Goal: Find contact information: Find contact information

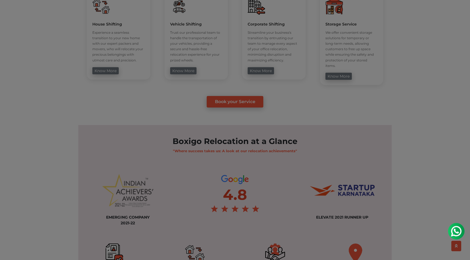
scroll to position [339, 0]
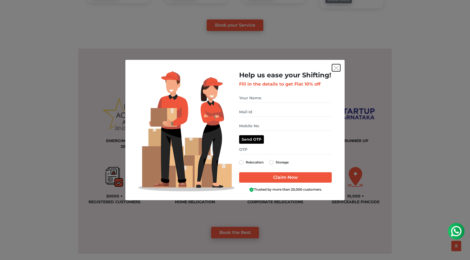
click at [334, 69] on img "get free quote dialog" at bounding box center [335, 68] width 5 height 5
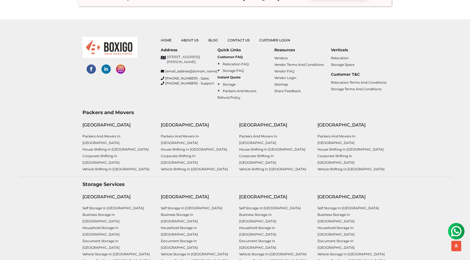
scroll to position [1416, 0]
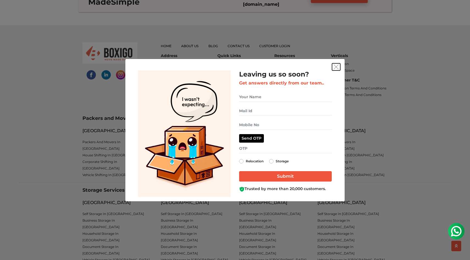
click at [334, 69] on img "get free quote dialog" at bounding box center [335, 67] width 5 height 5
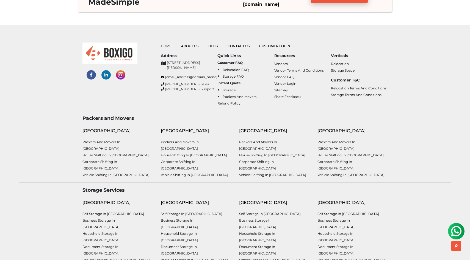
drag, startPoint x: 168, startPoint y: 62, endPoint x: 199, endPoint y: 86, distance: 38.8
click at [199, 70] on p "[STREET_ADDRESS][PERSON_NAME]." at bounding box center [192, 65] width 51 height 10
copy p "No. 26/10, 6th Cross, Ramanna Compound, Mangammanapalya, Bommanahalli, HSR Layo…"
click at [129, 108] on div at bounding box center [117, 77] width 78 height 68
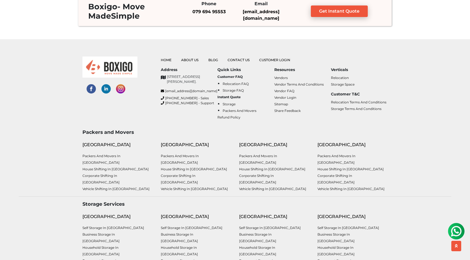
scroll to position [1401, 0]
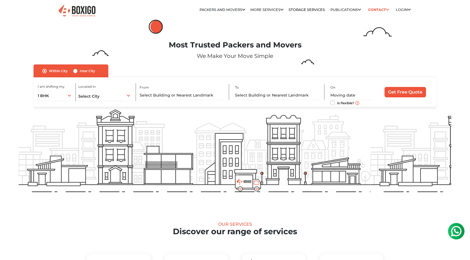
click at [90, 11] on img at bounding box center [77, 10] width 38 height 13
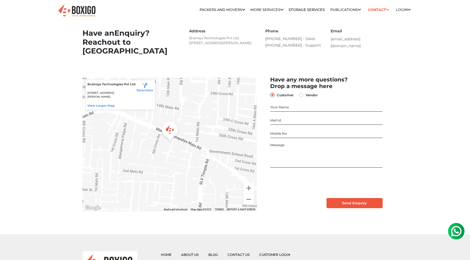
click at [99, 87] on p "Brainsys Technologies Pvt Ltd" at bounding box center [111, 84] width 49 height 5
copy div "Brainsys Technologies Pvt Ltd"
click at [121, 87] on p "Brainsys Technologies Pvt Ltd" at bounding box center [111, 84] width 49 height 5
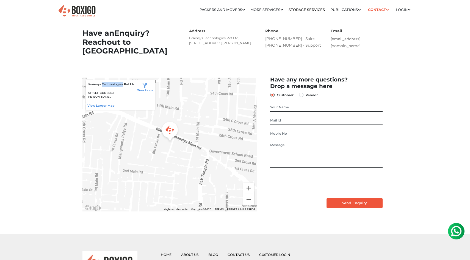
click at [121, 87] on p "Brainsys Technologies Pvt Ltd" at bounding box center [111, 84] width 49 height 5
click at [131, 99] on p "[STREET_ADDRESS][PERSON_NAME]." at bounding box center [111, 95] width 49 height 8
drag, startPoint x: 131, startPoint y: 111, endPoint x: 88, endPoint y: 102, distance: 44.2
click at [88, 99] on p "[STREET_ADDRESS][PERSON_NAME]." at bounding box center [111, 95] width 49 height 8
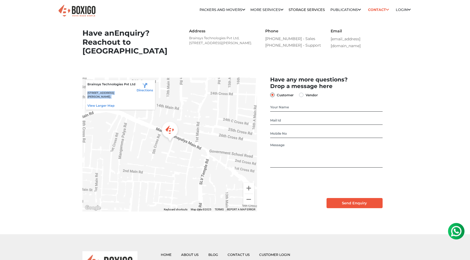
copy div "[STREET_ADDRESS][PERSON_NAME]."
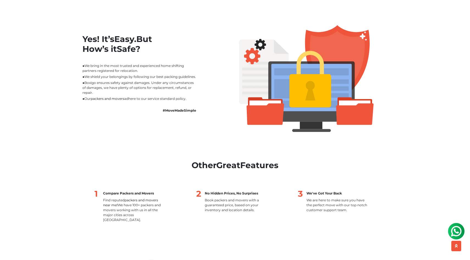
scroll to position [477, 0]
click at [168, 91] on li "■ Boxigo ensures safety against damages. Under any circumstances of damages, we…" at bounding box center [139, 87] width 115 height 15
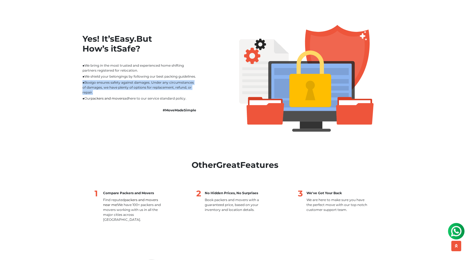
click at [168, 91] on li "■ Boxigo ensures safety against damages. Under any circumstances of damages, we…" at bounding box center [139, 87] width 115 height 15
copy ul "■ Boxigo ensures safety against damages. Under any circumstances of damages, we…"
click at [146, 86] on li "■ Boxigo ensures safety against damages. Under any circumstances of damages, we…" at bounding box center [139, 87] width 115 height 15
